Goal: Transaction & Acquisition: Book appointment/travel/reservation

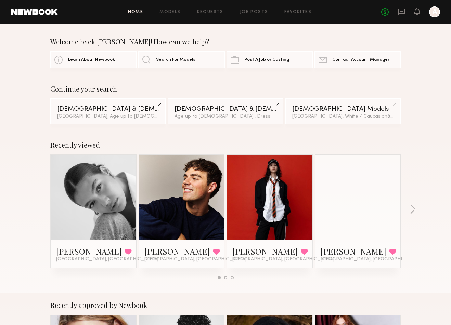
click at [440, 13] on header "Home Models Requests Job Posts Favorites Sign Out No fees up to $5,000 A" at bounding box center [225, 12] width 451 height 24
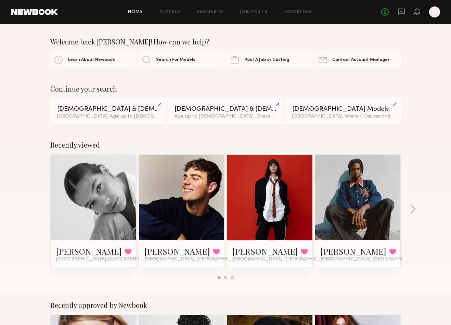
click at [187, 216] on link at bounding box center [182, 197] width 42 height 85
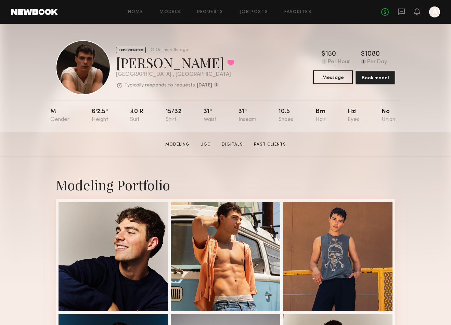
click at [334, 78] on button "Message" at bounding box center [333, 77] width 40 height 14
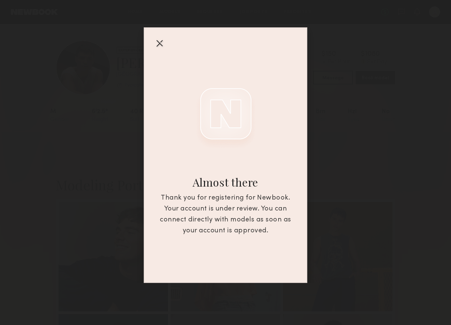
click at [161, 40] on div at bounding box center [159, 43] width 11 height 11
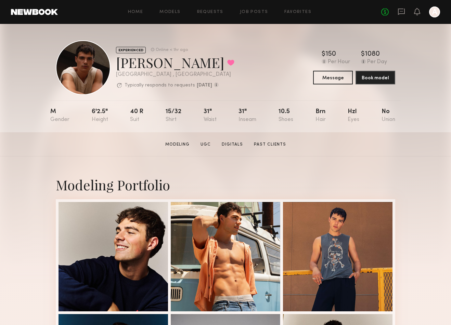
click at [264, 62] on div "EXPERIENCED Online < 1hr ago Sterling R. Favorited Los Angeles , CA Typically r…" at bounding box center [225, 67] width 339 height 55
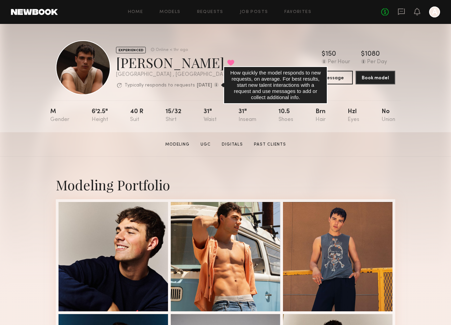
click at [219, 85] on common-icon at bounding box center [216, 84] width 5 height 5
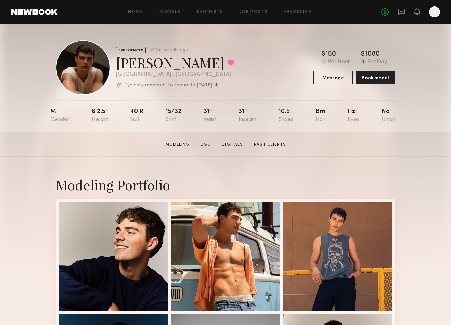
click at [228, 62] on div "EXPERIENCED Online < 1hr ago Sterling R. Favorited Los Angeles , CA Typically r…" at bounding box center [225, 67] width 339 height 55
click at [433, 13] on div at bounding box center [434, 11] width 11 height 11
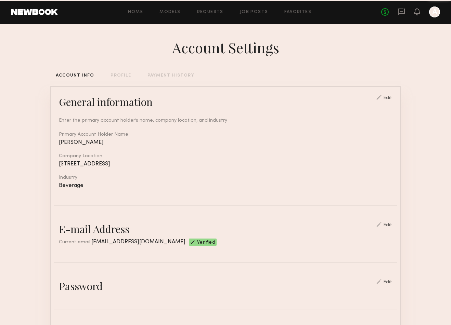
click at [422, 14] on div "No fees up to $5,000 A" at bounding box center [410, 11] width 59 height 11
click at [421, 14] on div "No fees up to $5,000 A" at bounding box center [410, 11] width 59 height 11
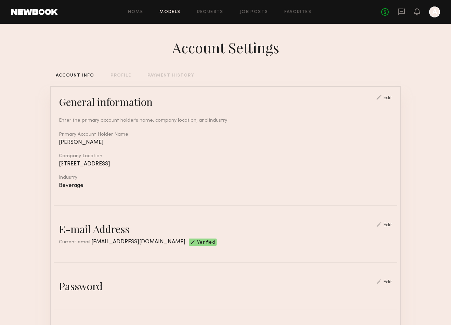
click at [174, 12] on link "Models" at bounding box center [169, 12] width 21 height 4
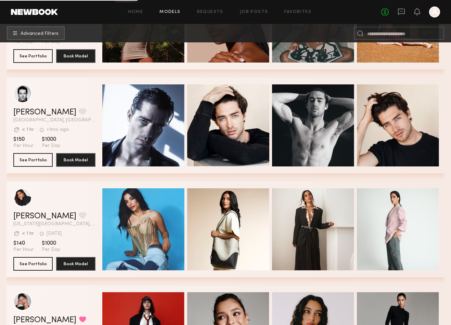
scroll to position [479, 0]
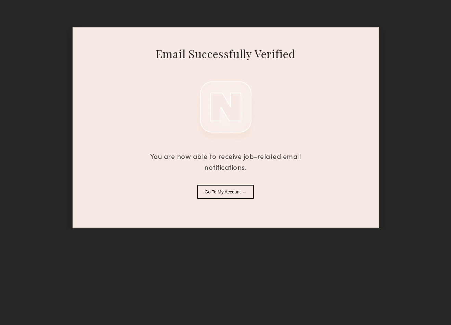
click at [237, 193] on button "Go To My Account →" at bounding box center [225, 192] width 57 height 14
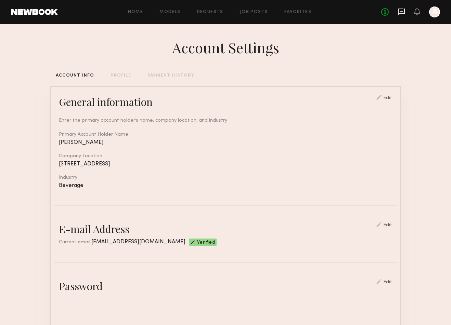
click at [404, 11] on icon at bounding box center [401, 12] width 7 height 6
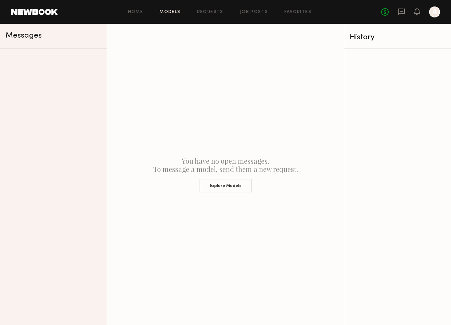
click at [176, 13] on link "Models" at bounding box center [169, 12] width 21 height 4
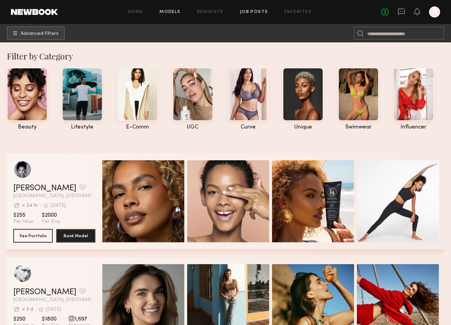
click at [246, 11] on link "Job Posts" at bounding box center [254, 12] width 28 height 4
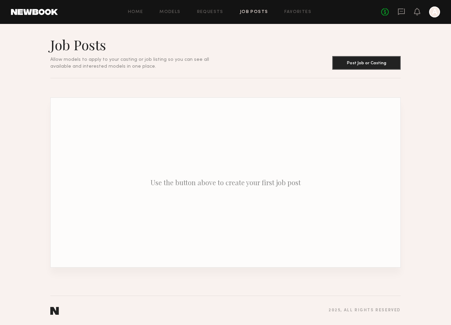
click at [194, 12] on div "Home Models Requests Job Posts Favorites Sign Out" at bounding box center [219, 12] width 323 height 4
click at [176, 12] on link "Models" at bounding box center [169, 12] width 21 height 4
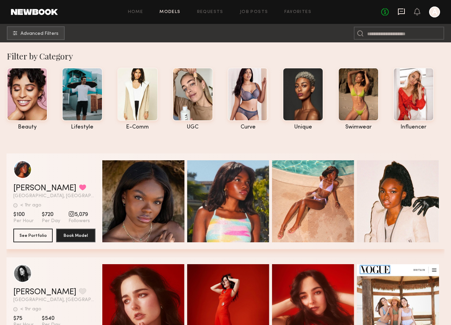
click at [401, 11] on icon at bounding box center [401, 11] width 3 height 1
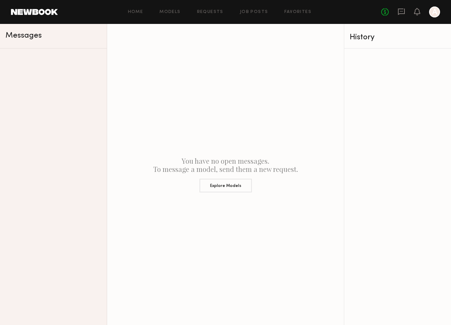
click at [420, 14] on div "No fees up to $5,000 A" at bounding box center [410, 11] width 59 height 11
click at [419, 14] on icon at bounding box center [416, 11] width 5 height 5
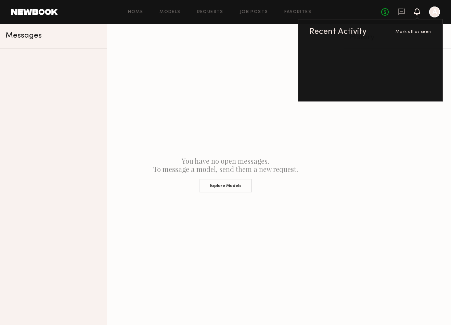
click at [432, 15] on div at bounding box center [434, 11] width 11 height 11
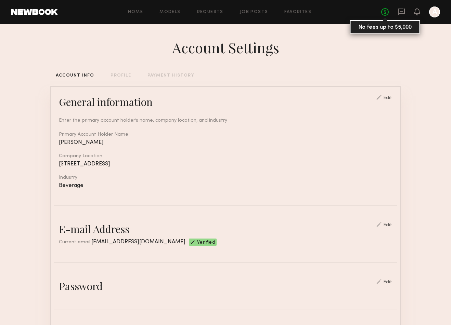
click at [382, 14] on link "No fees up to $5,000" at bounding box center [385, 12] width 8 height 8
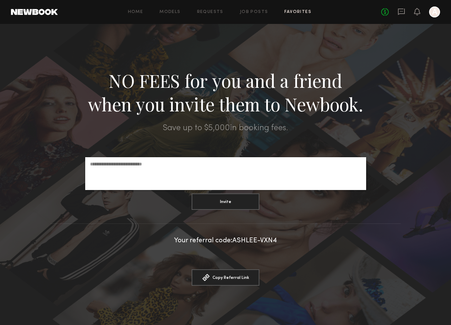
click at [304, 10] on link "Favorites" at bounding box center [297, 12] width 27 height 4
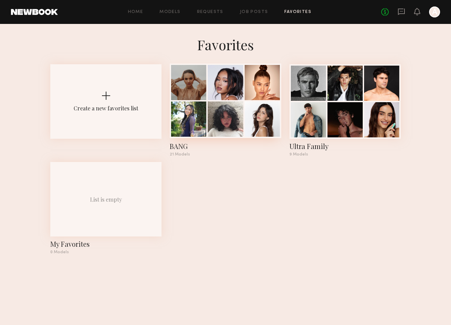
click at [209, 100] on div at bounding box center [225, 82] width 35 height 35
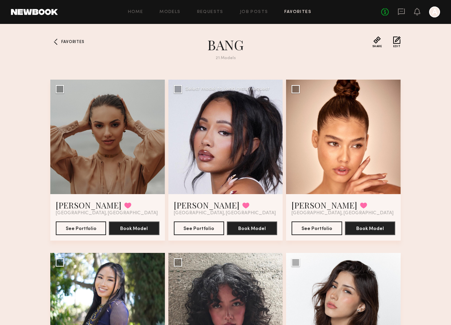
click at [206, 137] on div at bounding box center [225, 137] width 115 height 115
click at [212, 139] on div at bounding box center [225, 137] width 115 height 115
click at [212, 138] on div at bounding box center [225, 137] width 115 height 115
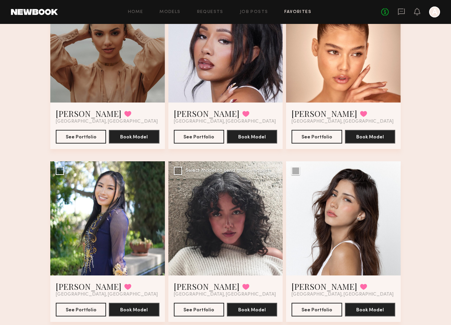
scroll to position [67, 0]
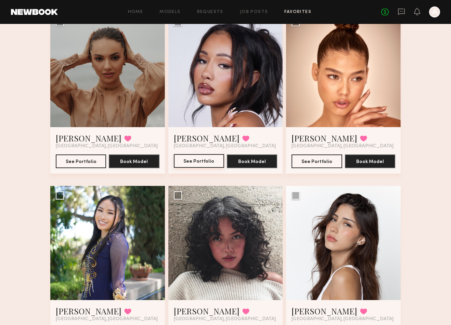
click at [200, 161] on button "See Portfolio" at bounding box center [199, 161] width 50 height 14
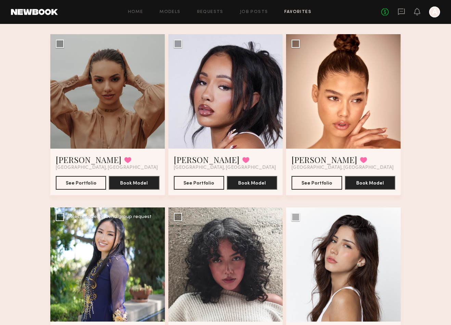
scroll to position [46, 0]
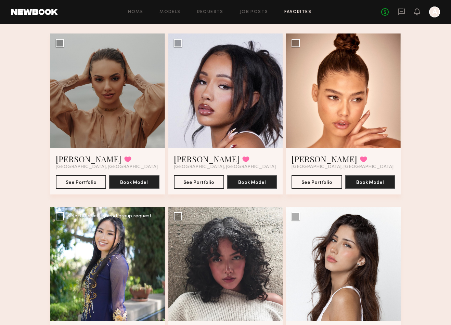
click at [127, 268] on div at bounding box center [107, 264] width 115 height 115
click at [135, 230] on div at bounding box center [107, 264] width 115 height 115
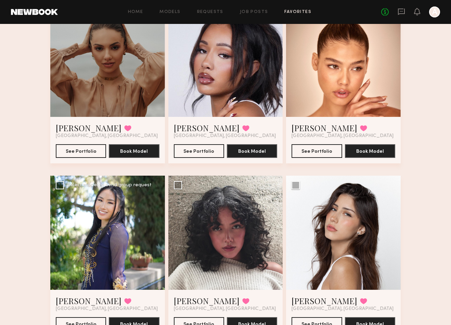
scroll to position [96, 0]
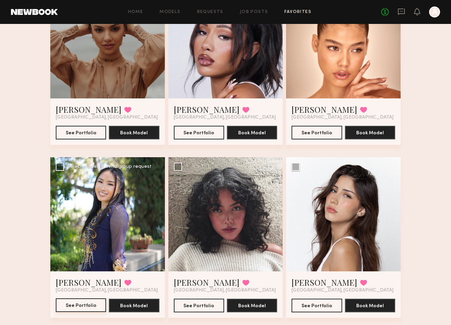
click at [91, 302] on button "See Portfolio" at bounding box center [81, 306] width 50 height 14
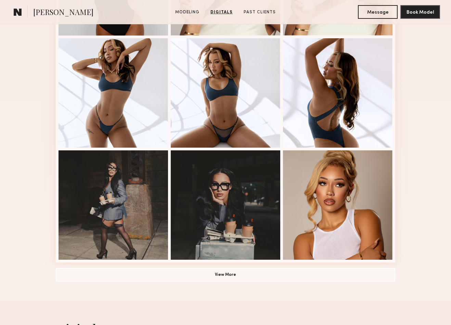
scroll to position [159, 0]
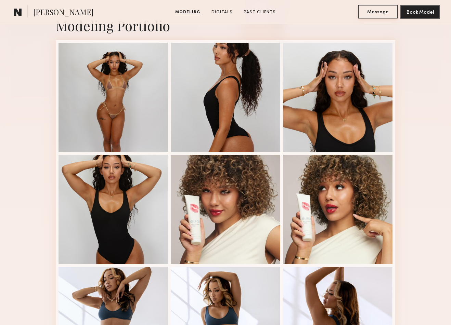
click at [378, 11] on button "Message" at bounding box center [378, 12] width 40 height 14
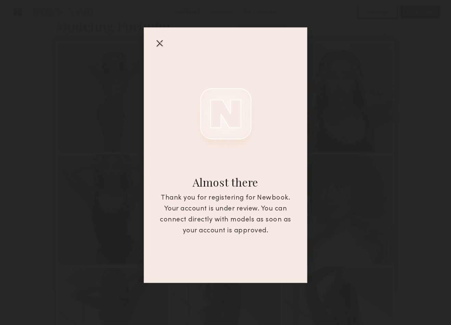
click at [160, 40] on div at bounding box center [159, 43] width 11 height 11
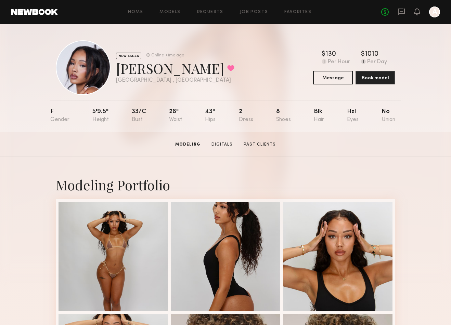
scroll to position [0, 0]
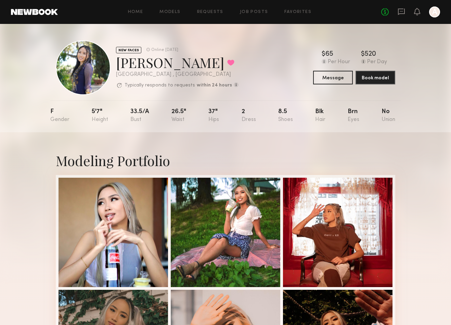
click at [430, 12] on div at bounding box center [434, 11] width 11 height 11
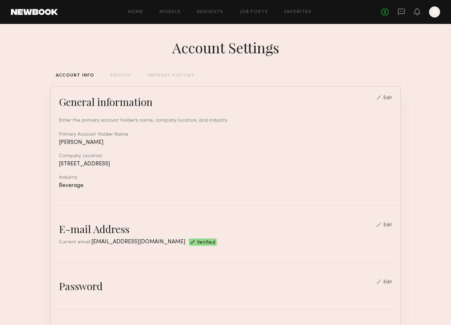
click at [425, 13] on div "No fees up to $5,000 A" at bounding box center [410, 11] width 59 height 11
click at [418, 12] on icon at bounding box center [416, 11] width 5 height 5
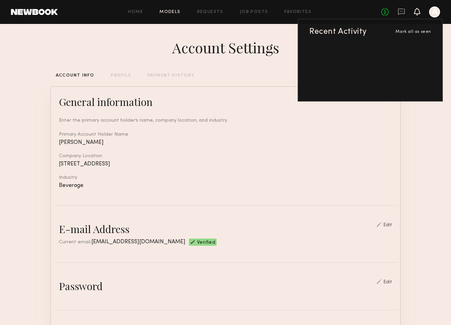
click at [174, 11] on link "Models" at bounding box center [169, 12] width 21 height 4
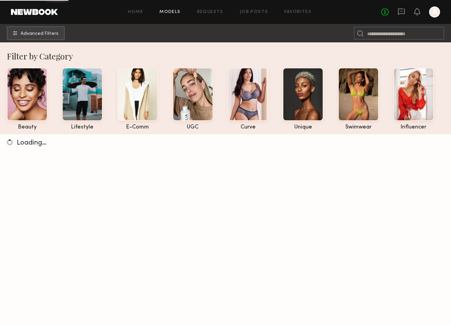
click at [243, 15] on div "Home Models Requests Job Posts Favorites Sign Out No fees up to $5,000 A" at bounding box center [249, 11] width 382 height 11
click at [293, 13] on link "Favorites" at bounding box center [297, 12] width 27 height 4
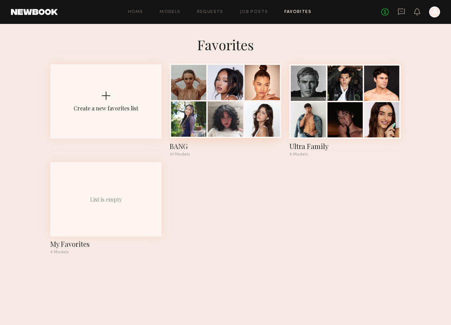
click at [221, 123] on div at bounding box center [225, 119] width 35 height 35
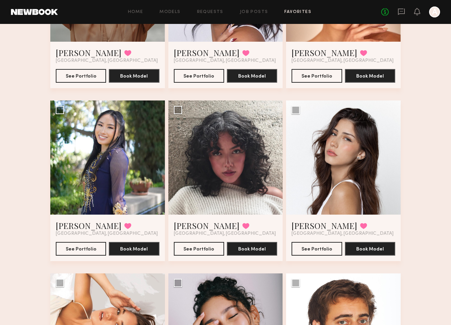
scroll to position [157, 0]
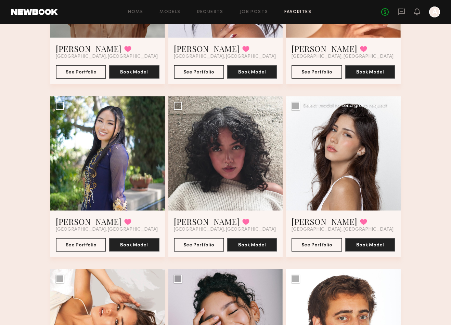
click at [343, 171] on div at bounding box center [343, 153] width 115 height 115
click at [316, 225] on link "[PERSON_NAME]" at bounding box center [324, 221] width 66 height 11
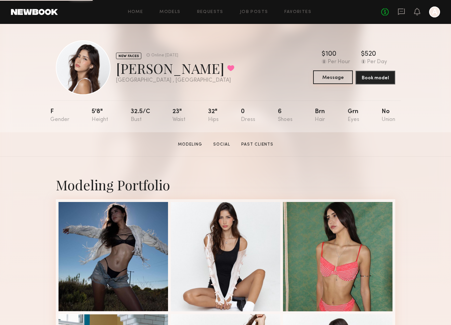
click at [345, 74] on button "Message" at bounding box center [333, 77] width 40 height 14
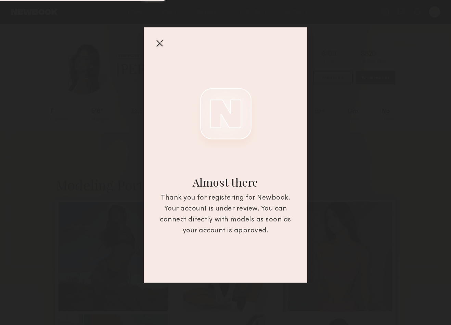
click at [161, 43] on div at bounding box center [159, 43] width 11 height 11
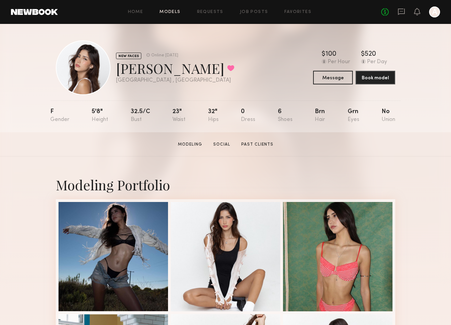
click at [175, 13] on link "Models" at bounding box center [169, 12] width 21 height 4
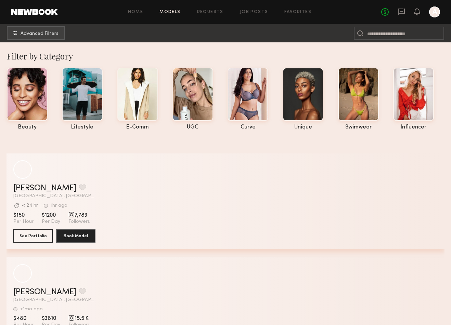
scroll to position [4, 0]
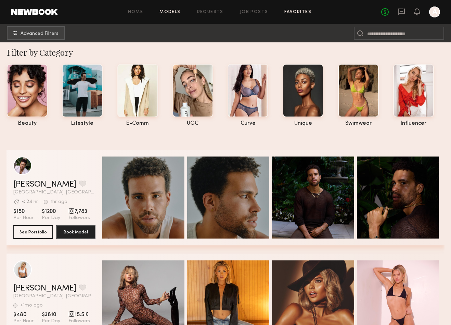
click at [292, 12] on link "Favorites" at bounding box center [297, 12] width 27 height 4
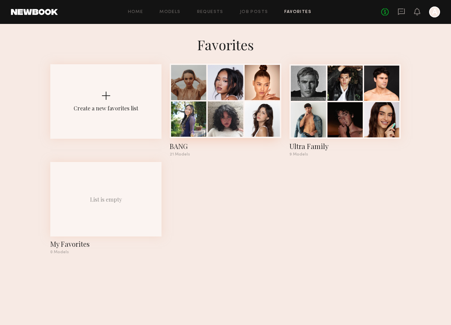
click at [210, 109] on div at bounding box center [225, 119] width 35 height 35
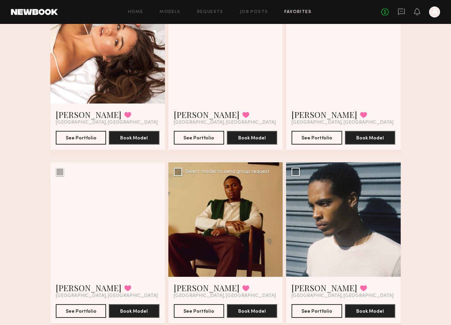
scroll to position [513, 0]
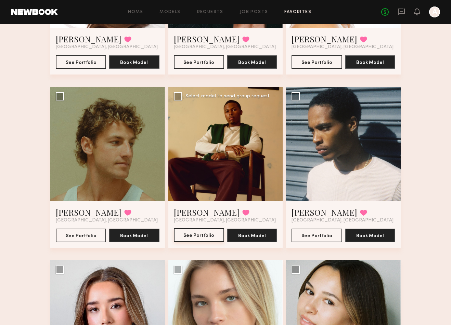
click at [214, 233] on button "See Portfolio" at bounding box center [199, 235] width 50 height 14
